Goal: Task Accomplishment & Management: Manage account settings

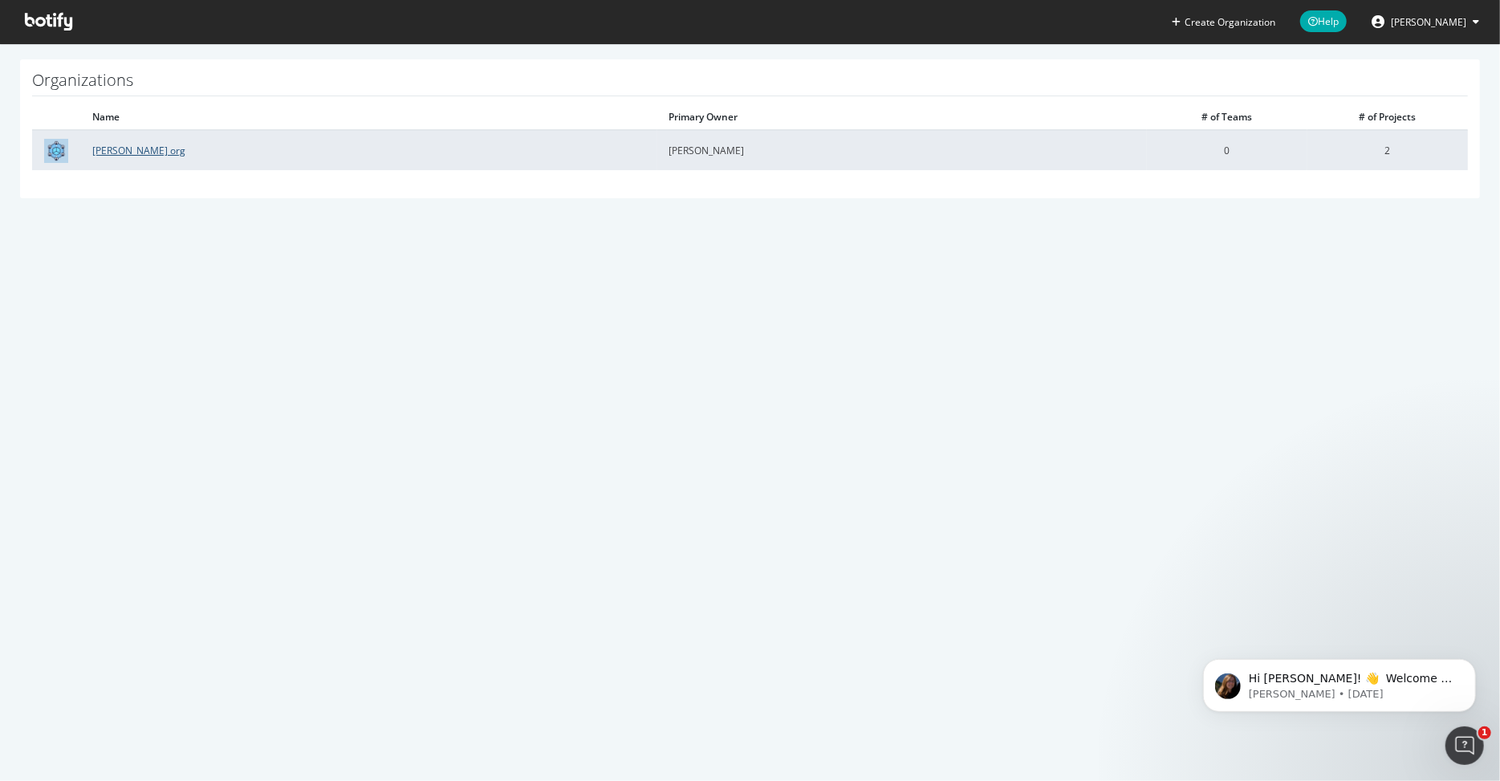
click at [138, 144] on link "[PERSON_NAME] org" at bounding box center [138, 151] width 93 height 14
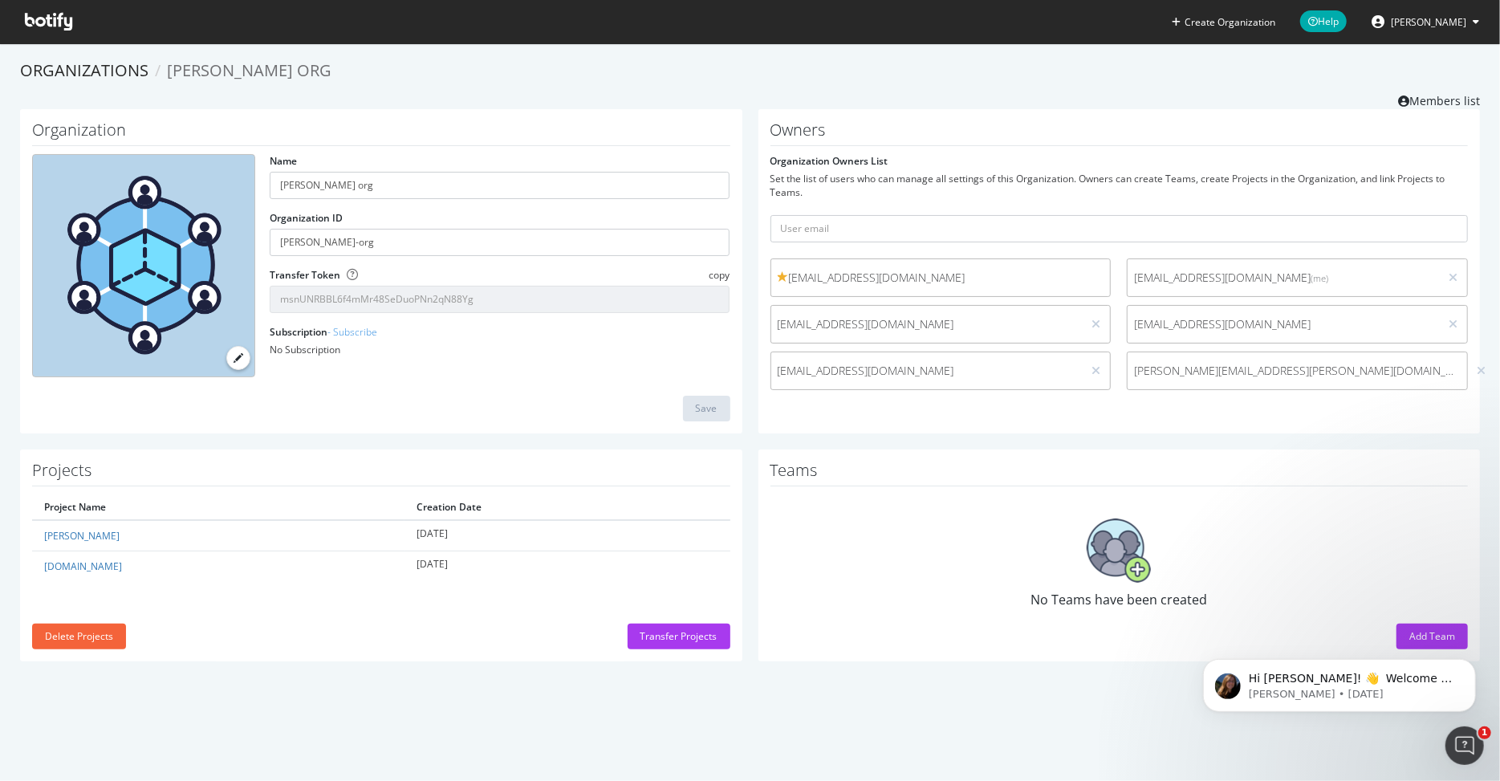
click at [1413, 629] on html "Hi [PERSON_NAME]! 👋 Welcome to Botify chat support! Have a question? Reply to t…" at bounding box center [1338, 681] width 321 height 112
click at [1446, 636] on body "Hi [PERSON_NAME]! 👋 Welcome to Botify chat support! Have a question? Reply to t…" at bounding box center [1339, 681] width 308 height 100
click at [1423, 636] on body "Hi [PERSON_NAME]! 👋 Welcome to Botify chat support! Have a question? Reply to t…" at bounding box center [1339, 681] width 308 height 100
click at [1124, 615] on div "No Teams have been created" at bounding box center [1120, 564] width 698 height 139
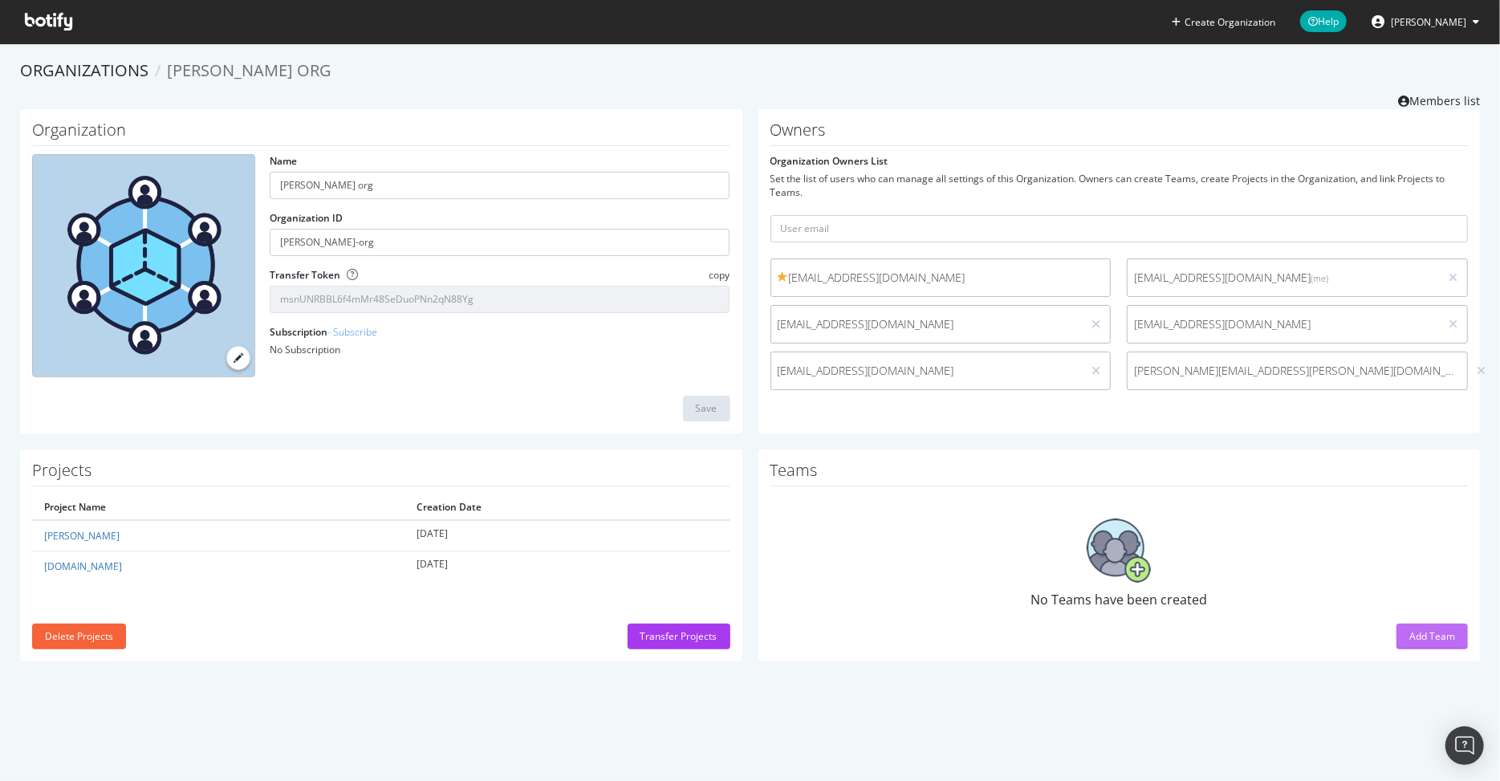
click at [1456, 639] on button "Add Team" at bounding box center [1432, 637] width 71 height 26
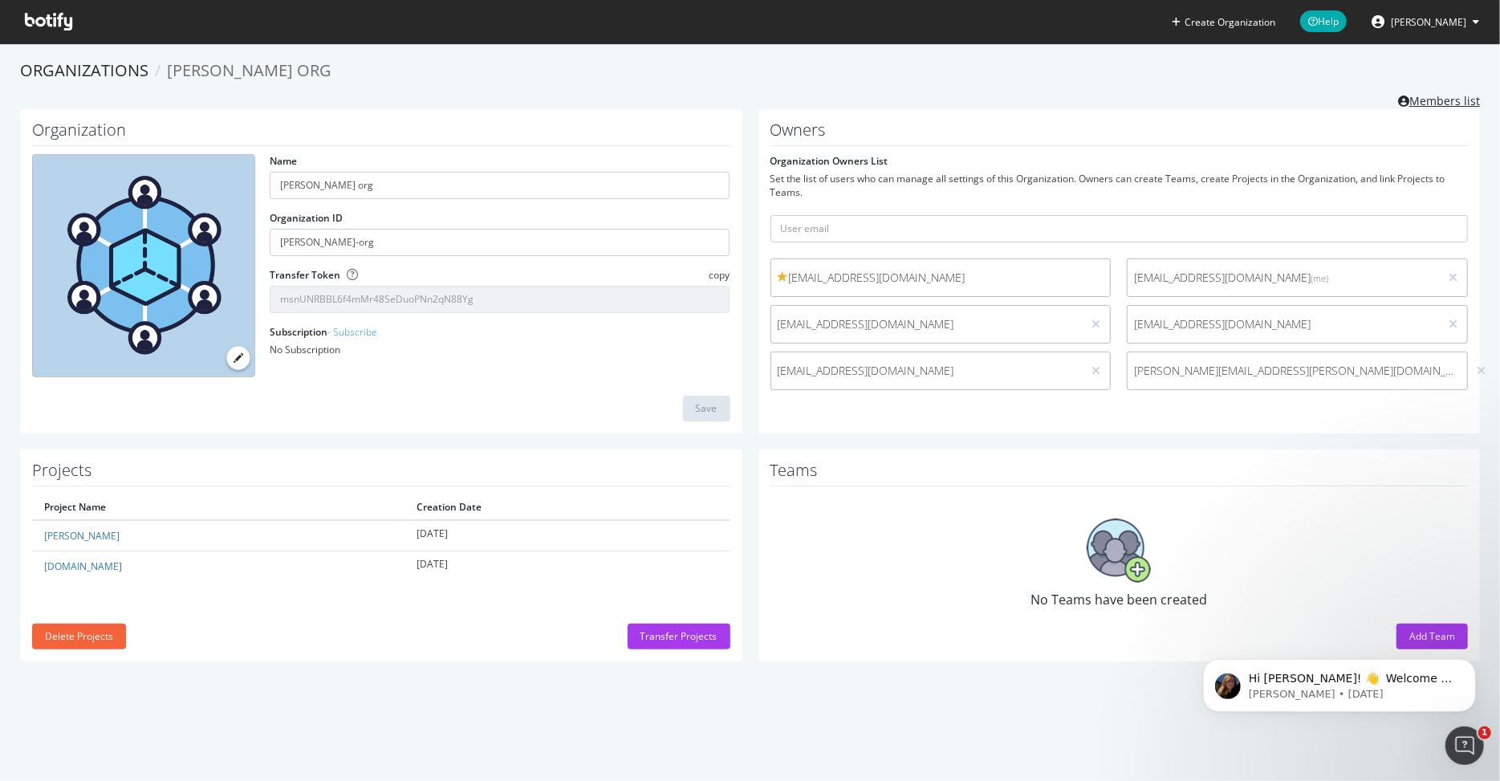
click at [1415, 101] on link "Members list" at bounding box center [1439, 99] width 82 height 20
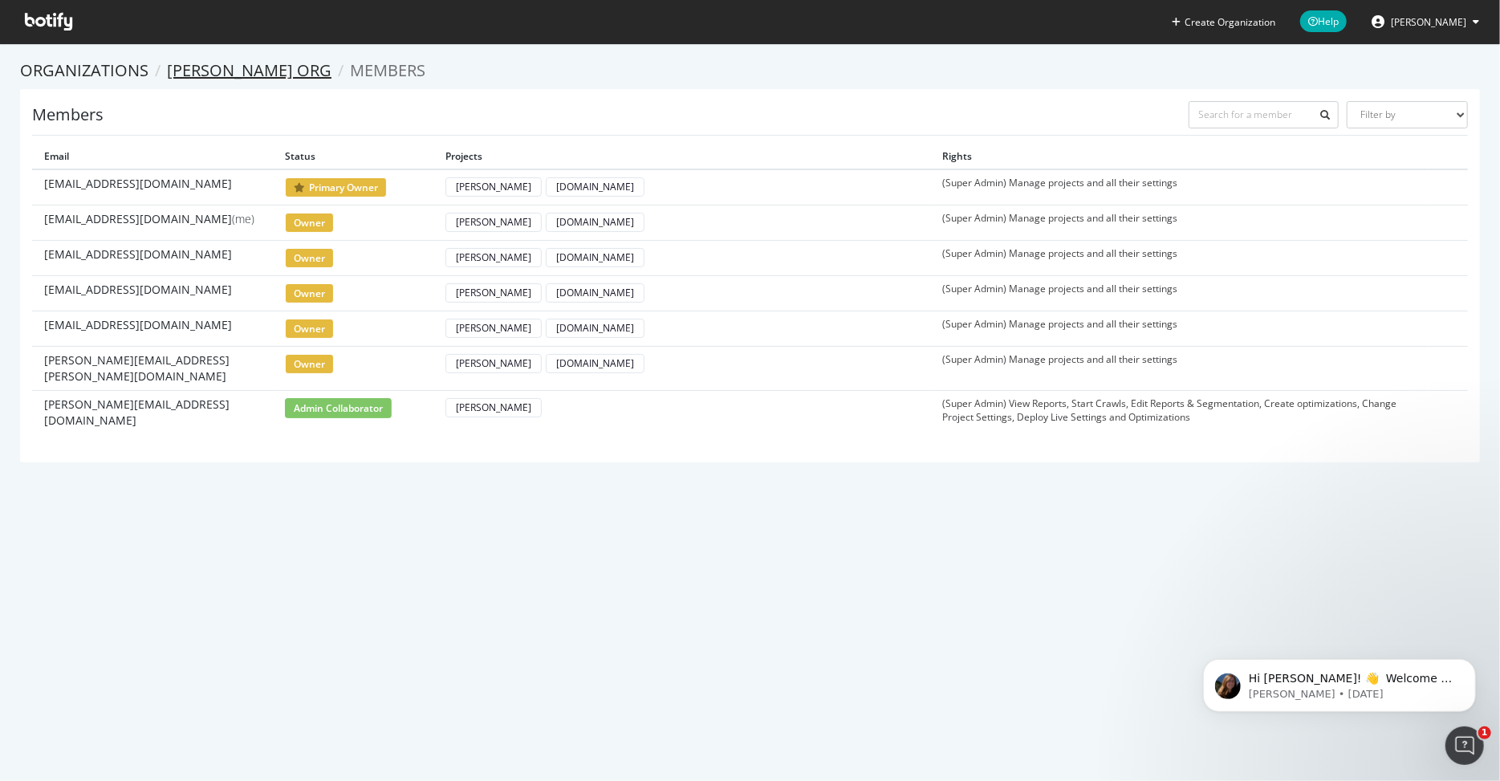
click at [235, 67] on link "[PERSON_NAME] org" at bounding box center [249, 70] width 165 height 22
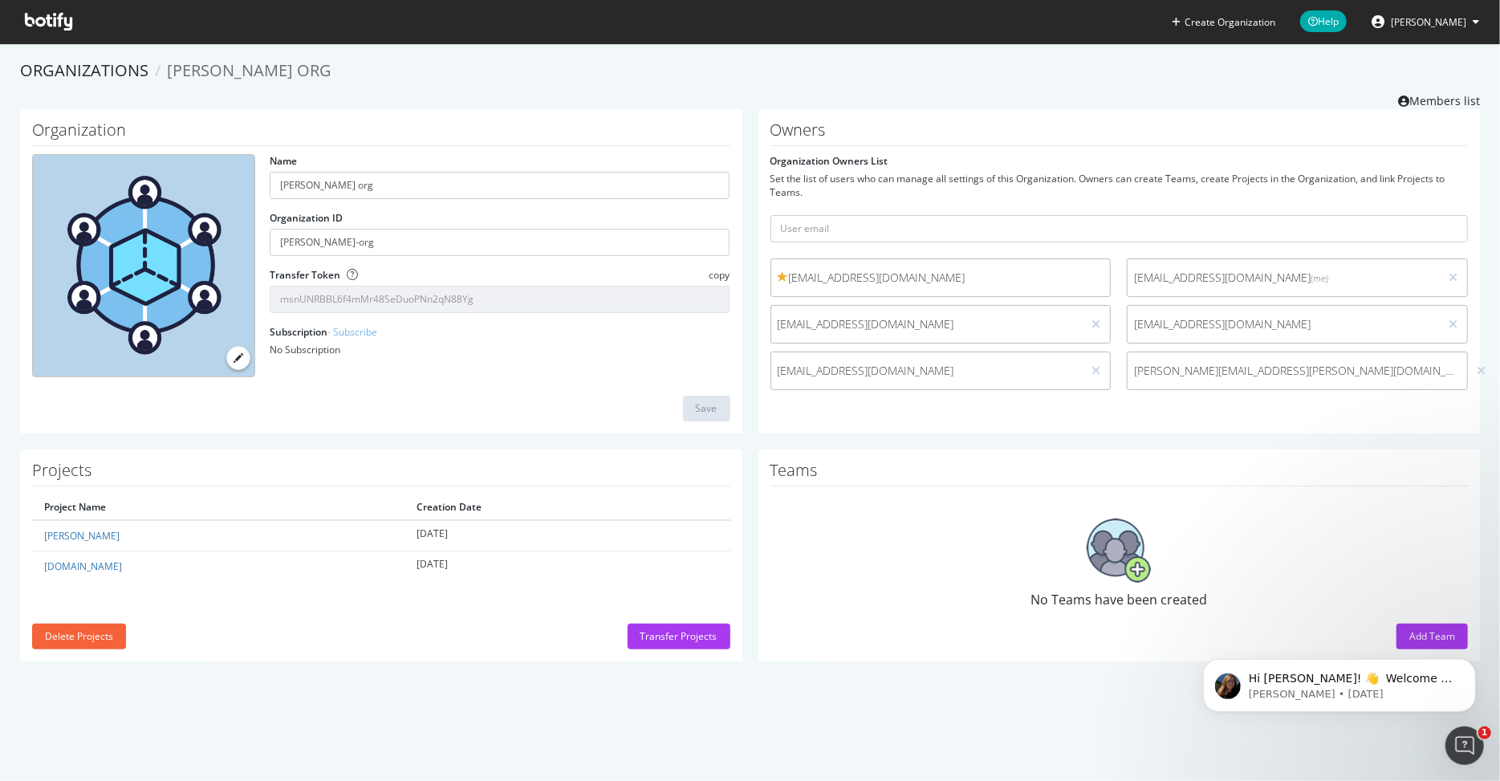
click at [1427, 641] on body "Hi [PERSON_NAME]! 👋 Welcome to Botify chat support! Have a question? Reply to t…" at bounding box center [1339, 681] width 308 height 100
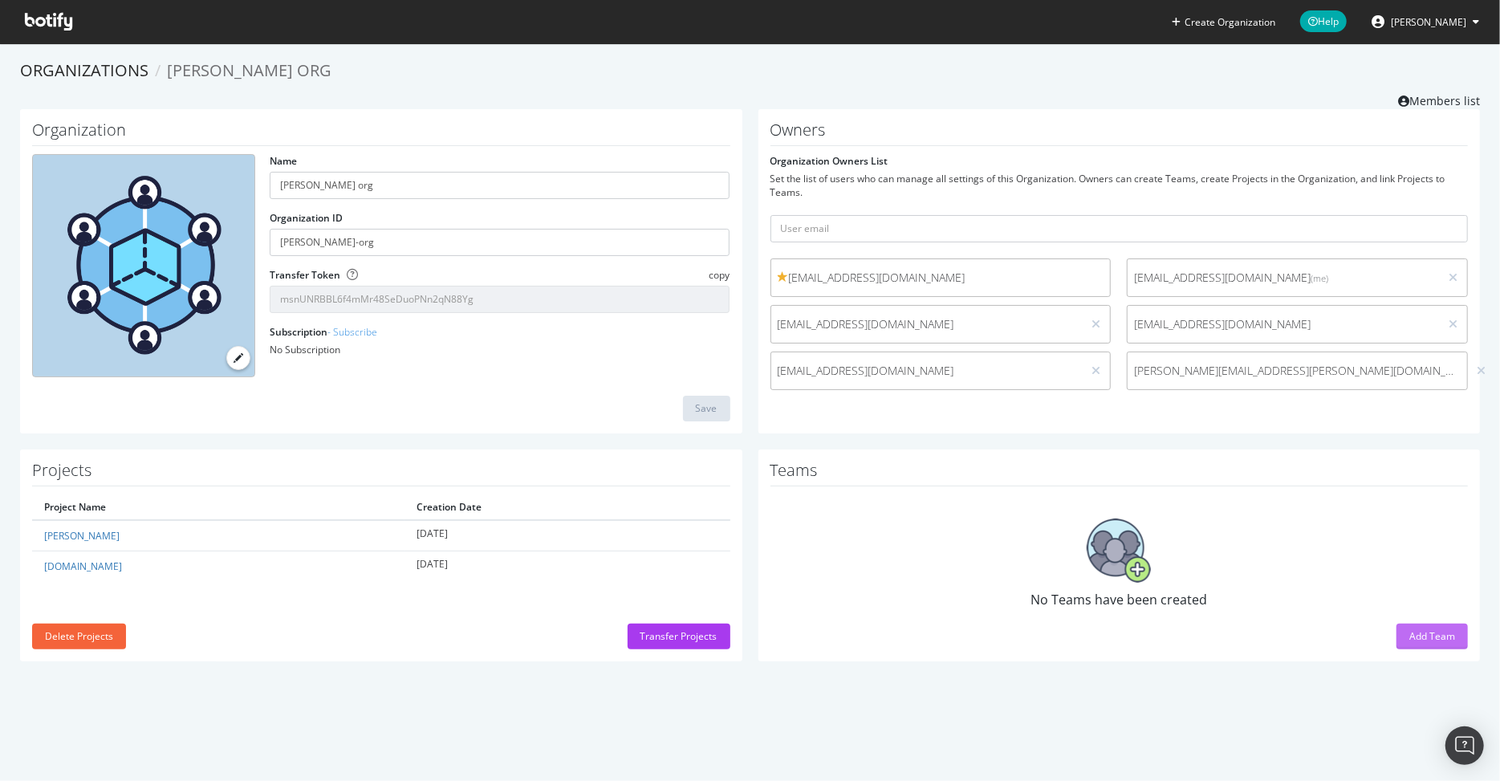
click at [1435, 635] on div "Add Team" at bounding box center [1433, 636] width 46 height 14
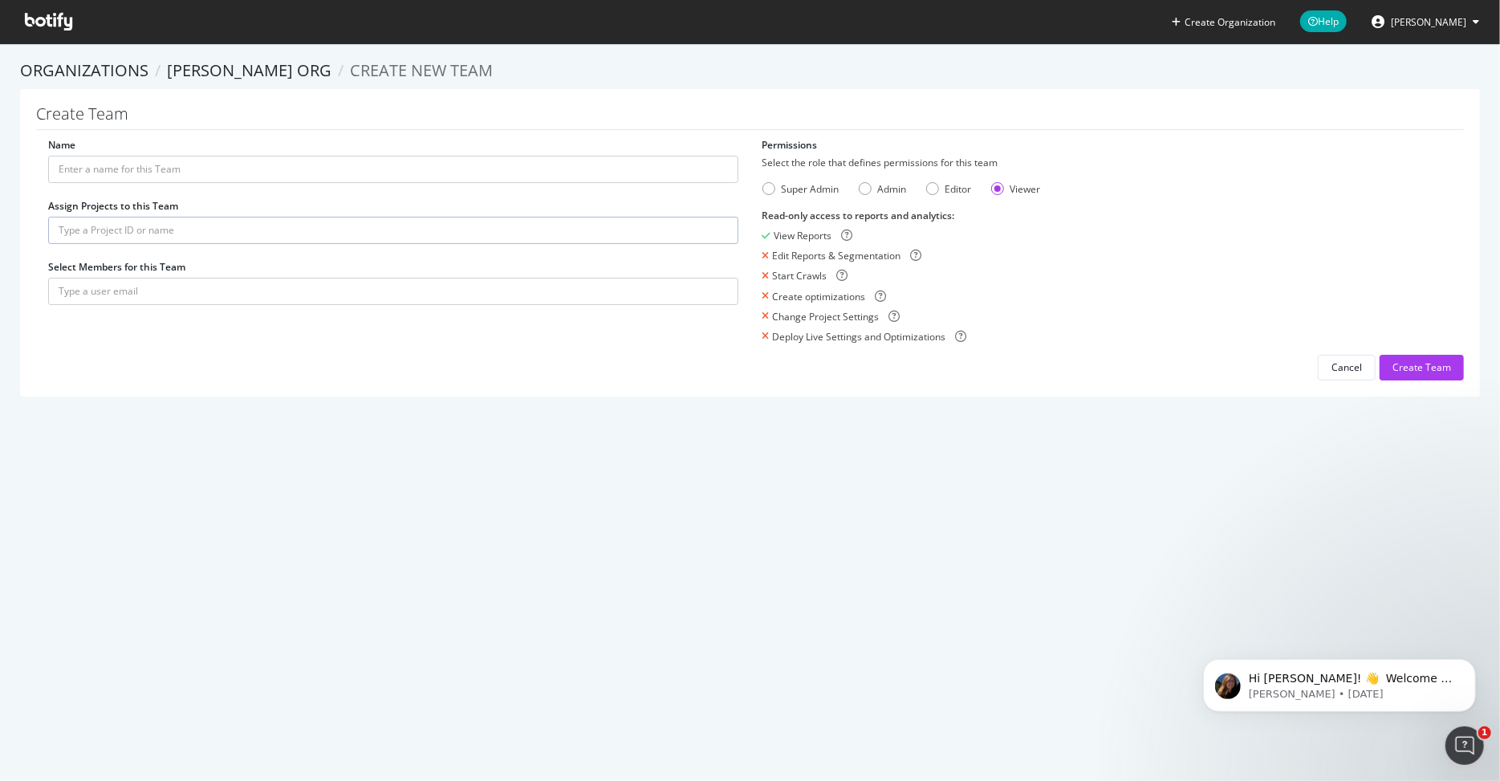
click at [134, 226] on input "text" at bounding box center [393, 230] width 690 height 27
click at [145, 318] on div "Name Assign Projects to this Team Select Members for this Team" at bounding box center [393, 229] width 714 height 183
click at [136, 288] on input "text" at bounding box center [393, 291] width 690 height 27
click at [942, 191] on div "Editor" at bounding box center [949, 189] width 46 height 14
click at [872, 189] on div "Admin" at bounding box center [883, 189] width 48 height 14
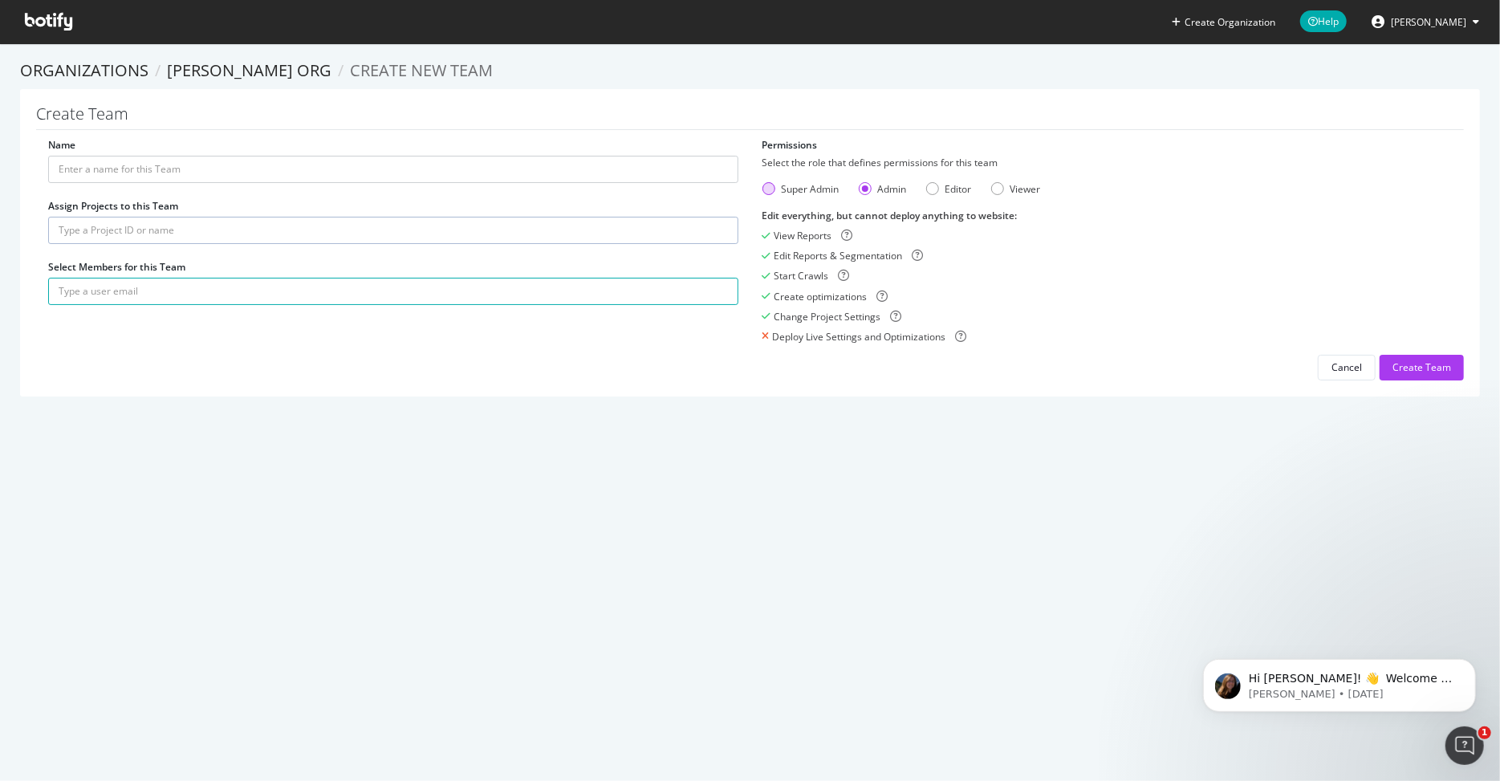
click at [773, 190] on div "Super Admin" at bounding box center [769, 188] width 13 height 13
click at [877, 191] on div "Admin" at bounding box center [883, 189] width 48 height 14
